Goal: Task Accomplishment & Management: Manage account settings

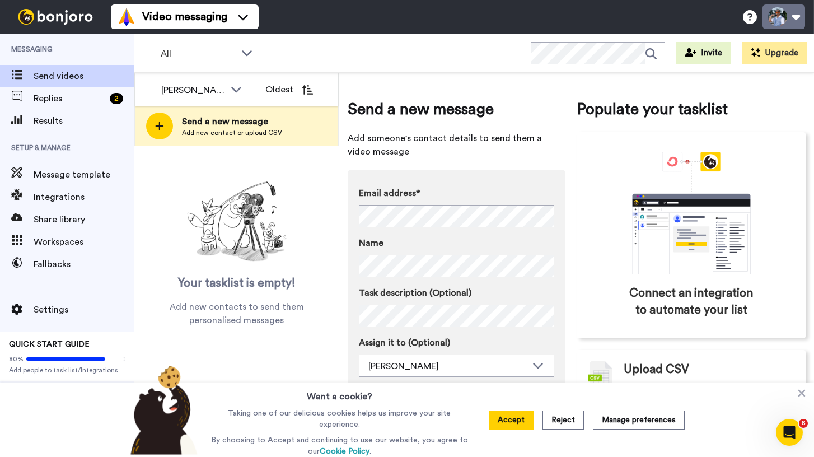
click at [788, 15] on button at bounding box center [784, 16] width 43 height 25
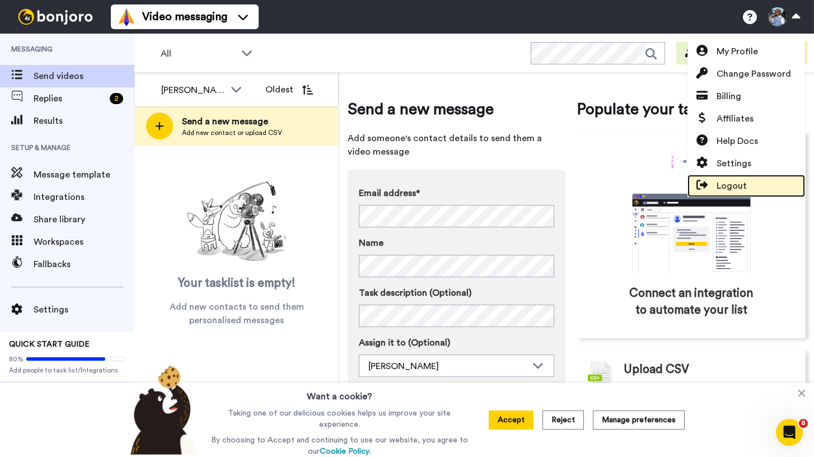
click at [740, 186] on span "Logout" at bounding box center [732, 185] width 30 height 13
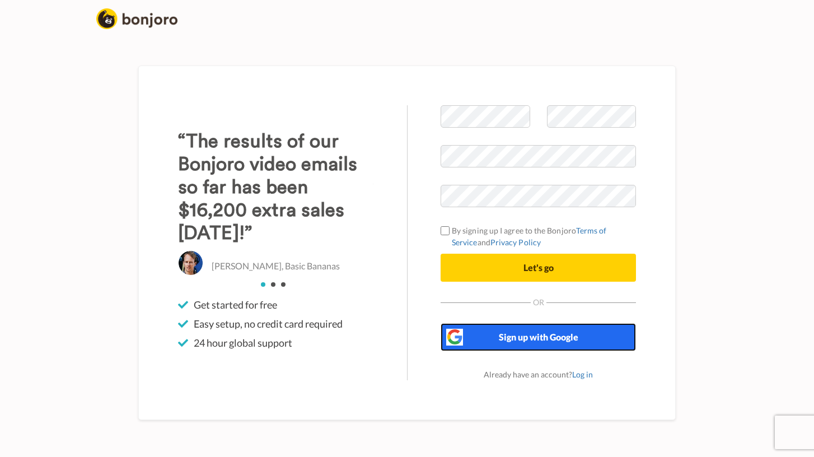
click at [529, 342] on span "Sign up with Google" at bounding box center [539, 337] width 80 height 11
